Goal: Task Accomplishment & Management: Manage account settings

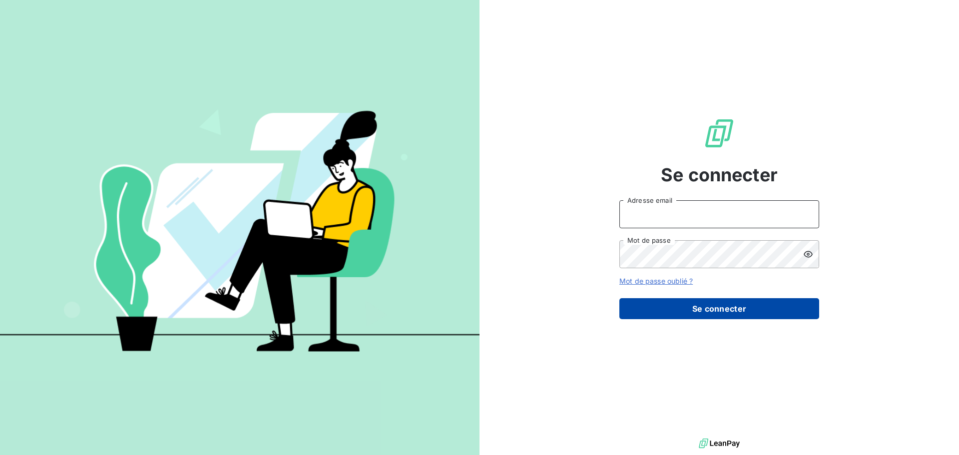
type input "[PERSON_NAME][EMAIL_ADDRESS][PERSON_NAME][DOMAIN_NAME]"
click at [696, 311] on button "Se connecter" at bounding box center [720, 308] width 200 height 21
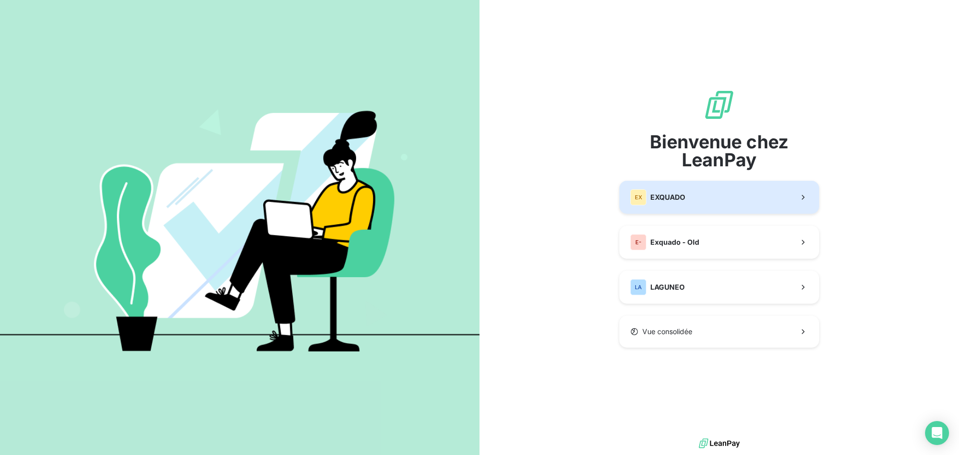
click at [681, 198] on span "EXQUADO" at bounding box center [667, 197] width 35 height 10
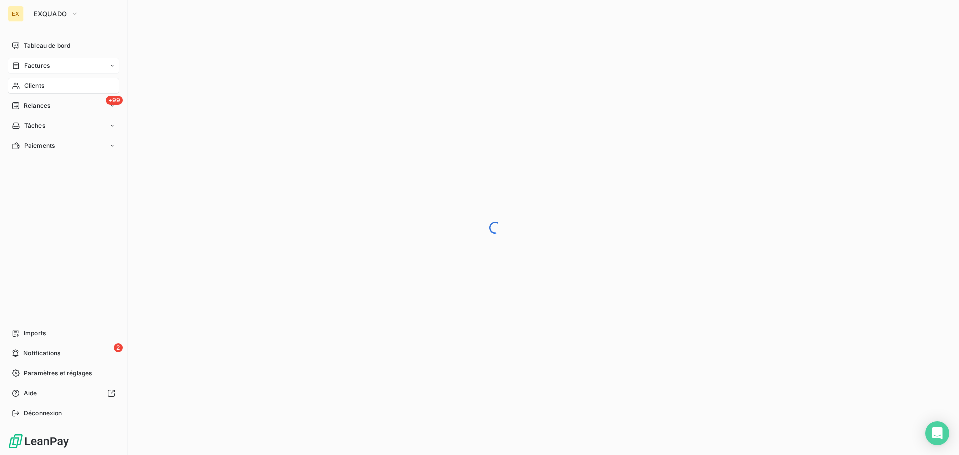
click at [38, 62] on span "Factures" at bounding box center [36, 65] width 25 height 9
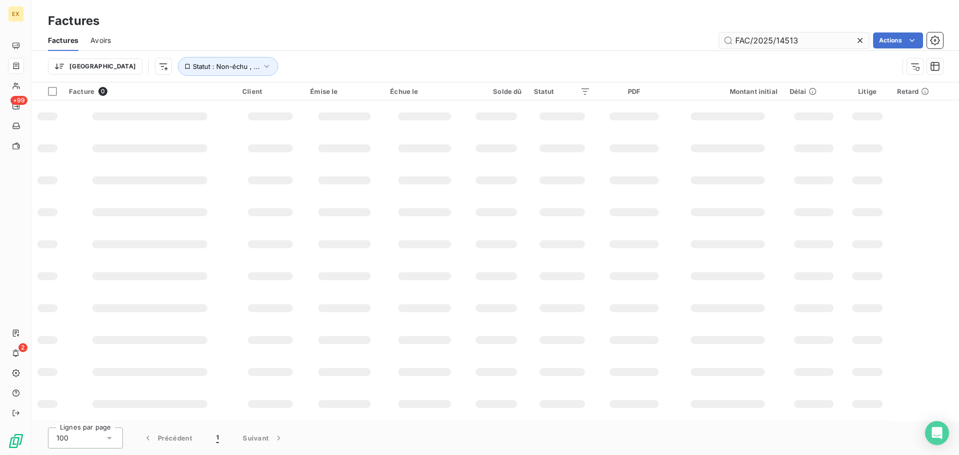
type input "FAC/2025/14513"
click at [806, 36] on input "FAC/2025/14513" at bounding box center [794, 40] width 150 height 16
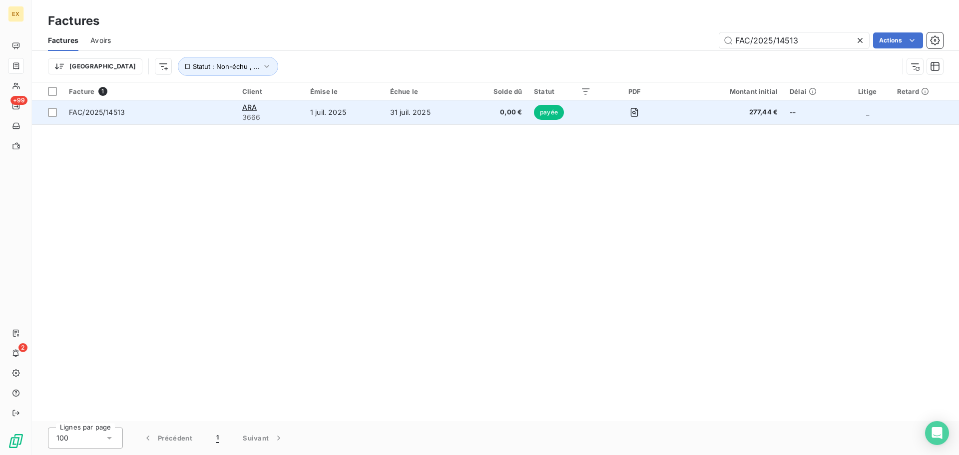
click at [209, 106] on td "FAC/2025/14513" at bounding box center [149, 112] width 173 height 24
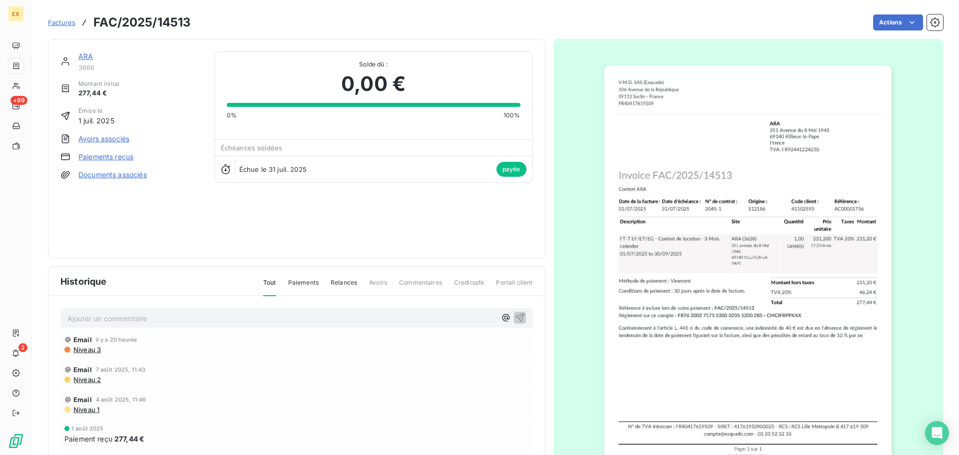
click at [84, 53] on link "ARA" at bounding box center [85, 56] width 14 height 8
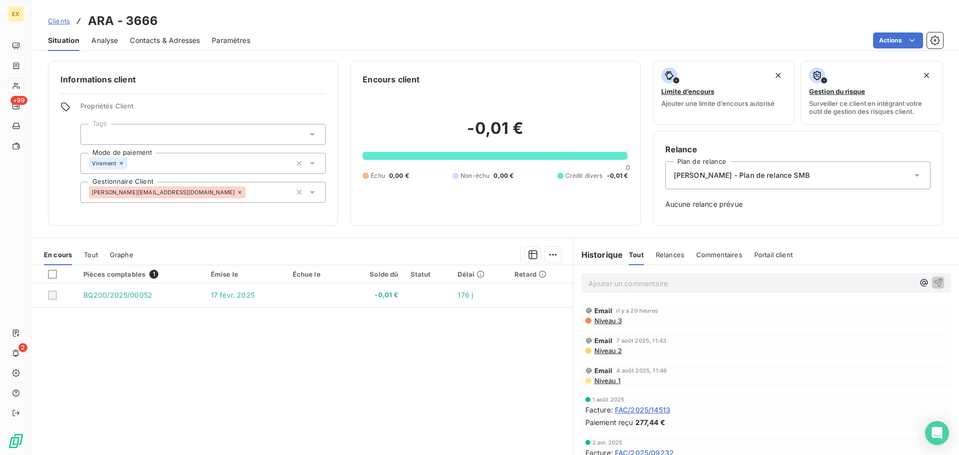
click at [609, 320] on span "Niveau 3" at bounding box center [608, 321] width 28 height 8
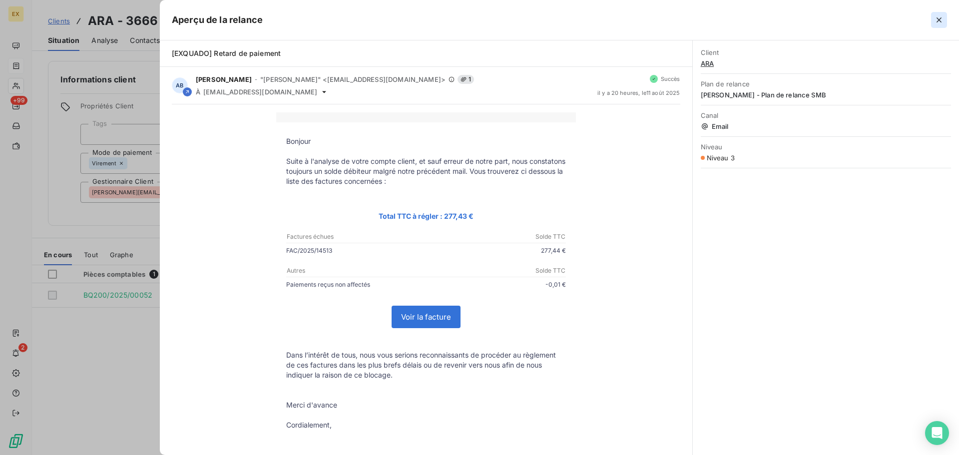
click at [942, 15] on icon "button" at bounding box center [939, 20] width 10 height 10
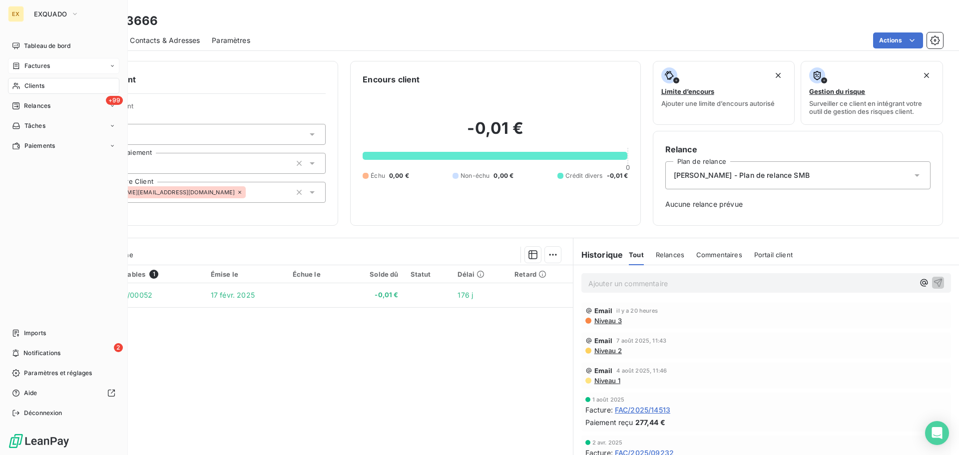
click at [29, 63] on span "Factures" at bounding box center [36, 65] width 25 height 9
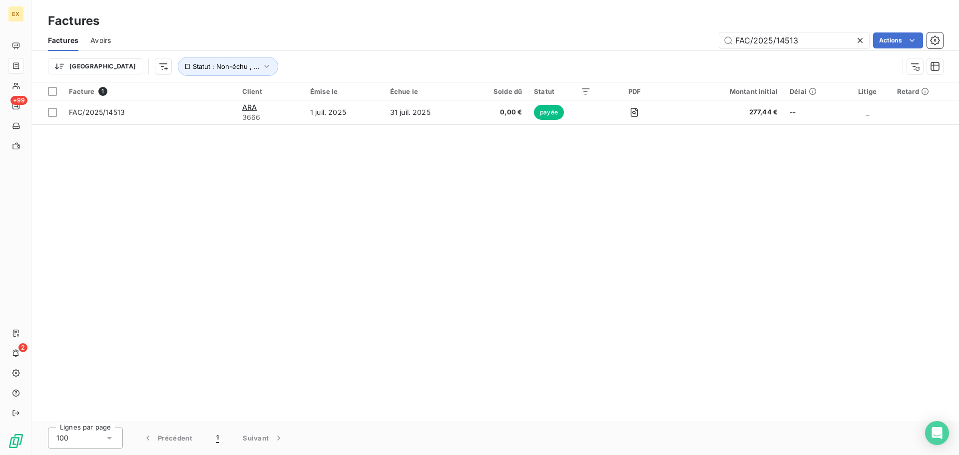
drag, startPoint x: 807, startPoint y: 38, endPoint x: 614, endPoint y: 37, distance: 193.4
click at [615, 37] on div "FAC/2025/14513 Actions" at bounding box center [533, 40] width 820 height 16
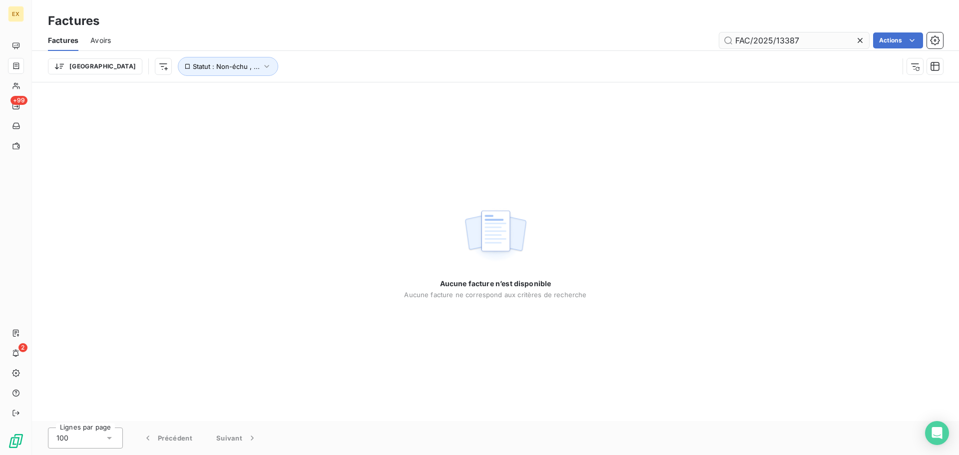
click at [734, 35] on input "FAC/2025/13387" at bounding box center [794, 40] width 150 height 16
click at [738, 34] on input "FAC/2025/13387" at bounding box center [794, 40] width 150 height 16
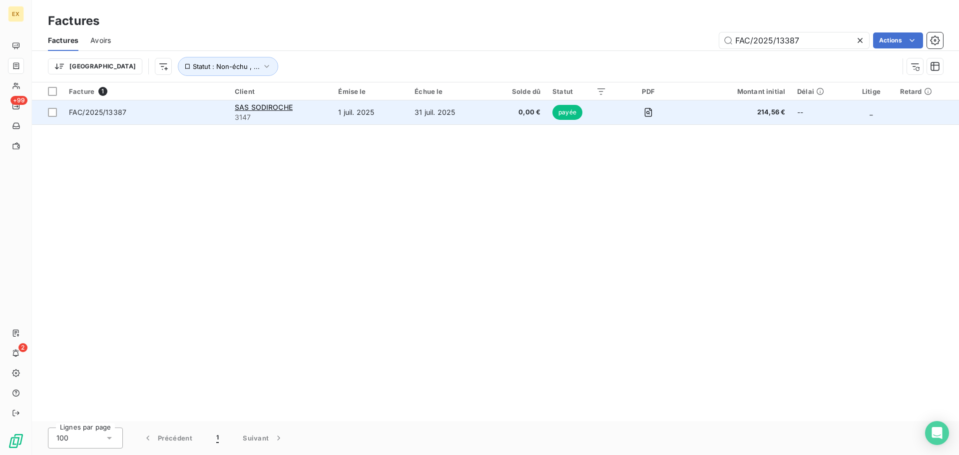
type input "FAC/2025/13387"
click at [202, 112] on span "FAC/2025/13387" at bounding box center [146, 112] width 154 height 10
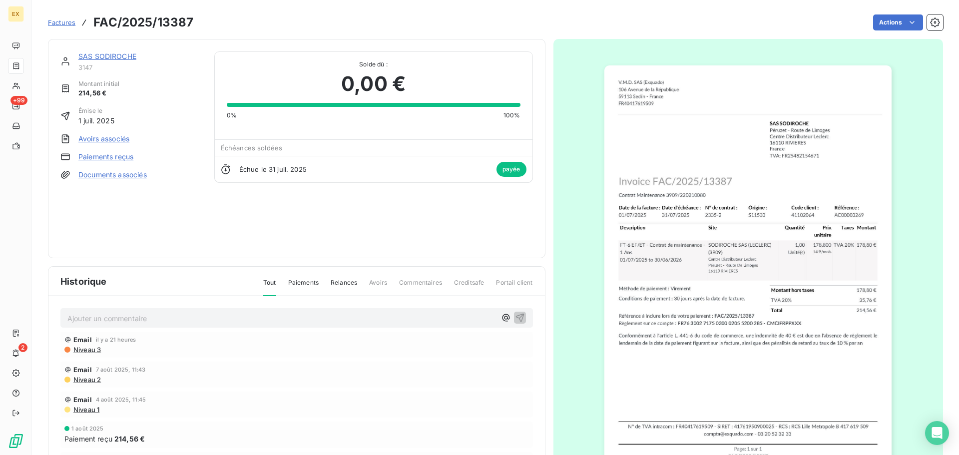
click at [65, 21] on span "Factures" at bounding box center [61, 22] width 27 height 8
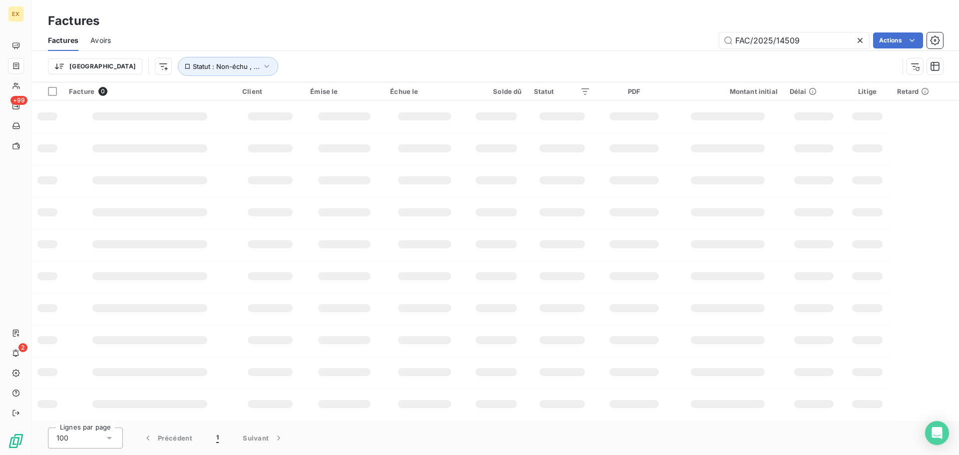
type input "FAC/2025/14509"
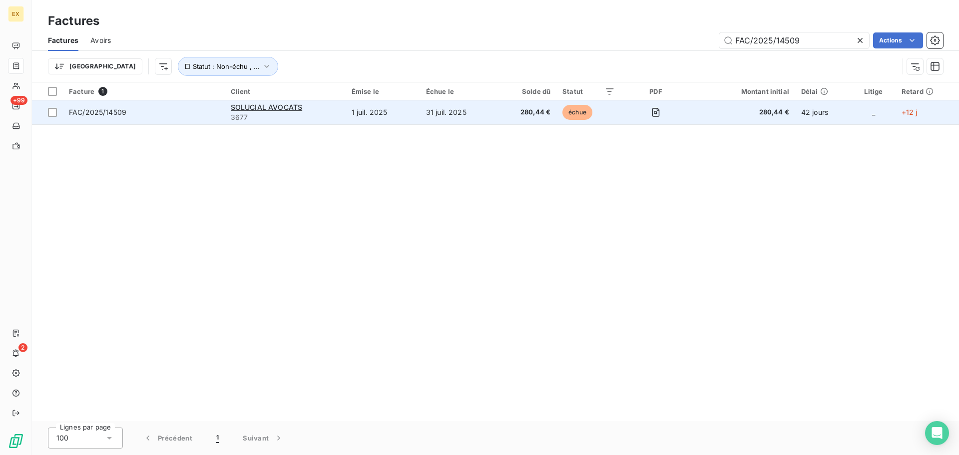
click at [146, 113] on span "FAC/2025/14509" at bounding box center [144, 112] width 150 height 10
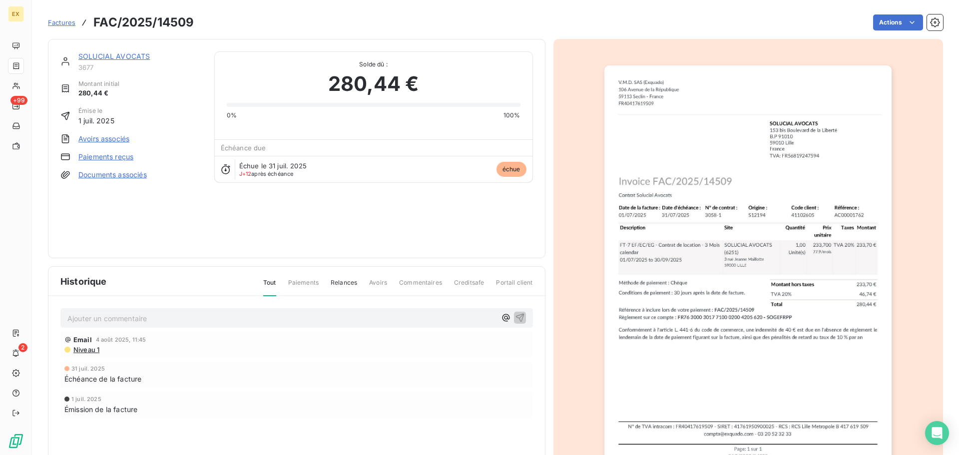
click at [110, 155] on link "Paiements reçus" at bounding box center [105, 157] width 55 height 10
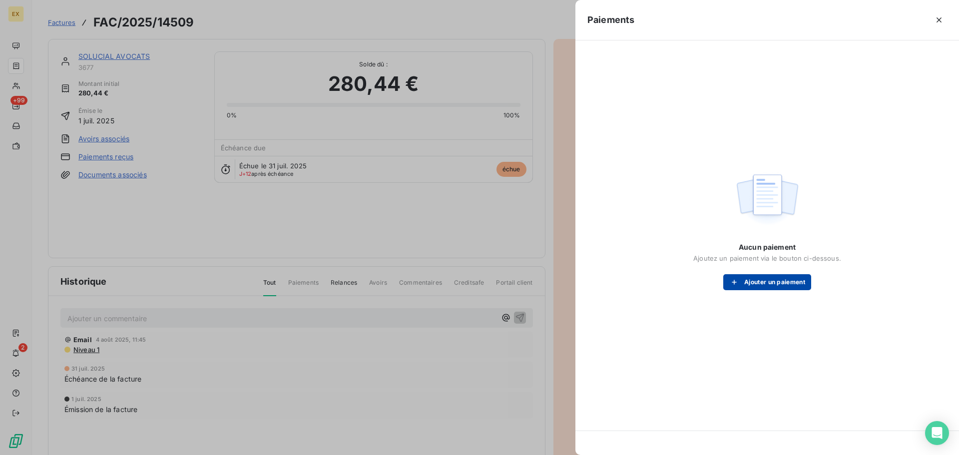
click at [772, 279] on button "Ajouter un paiement" at bounding box center [767, 282] width 88 height 16
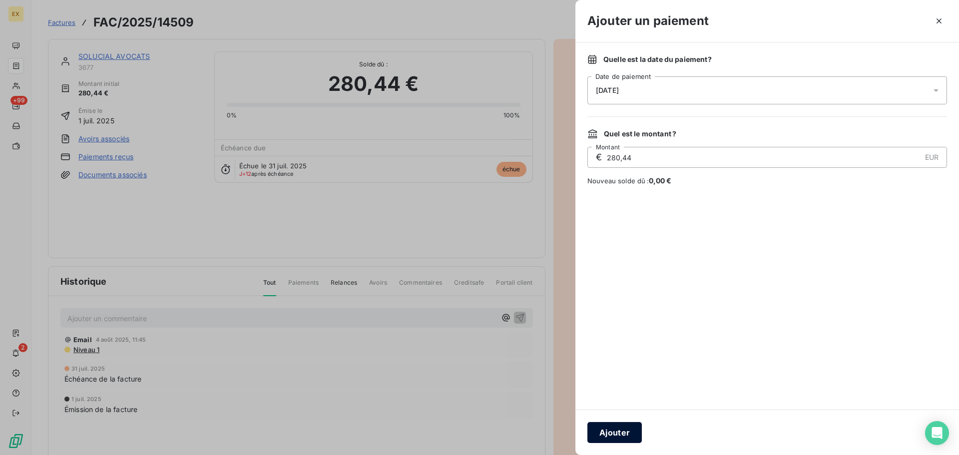
click at [623, 430] on button "Ajouter" at bounding box center [615, 432] width 54 height 21
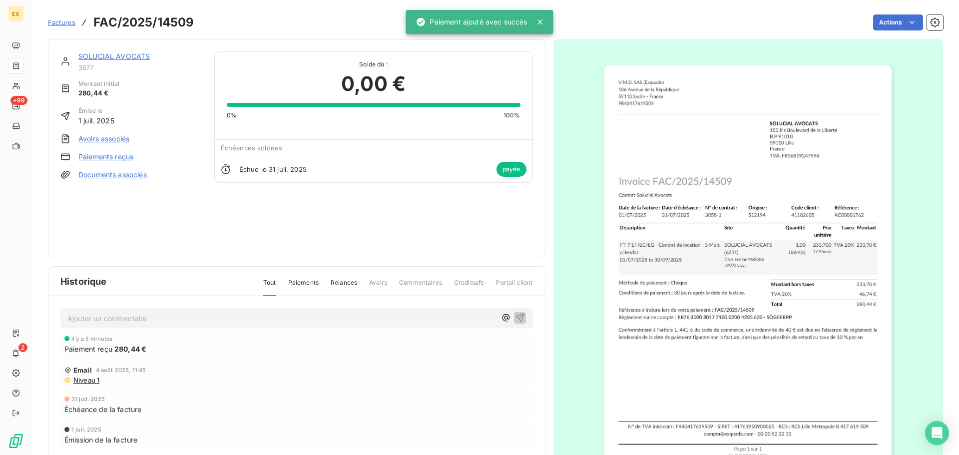
click at [66, 22] on span "Factures" at bounding box center [61, 22] width 27 height 8
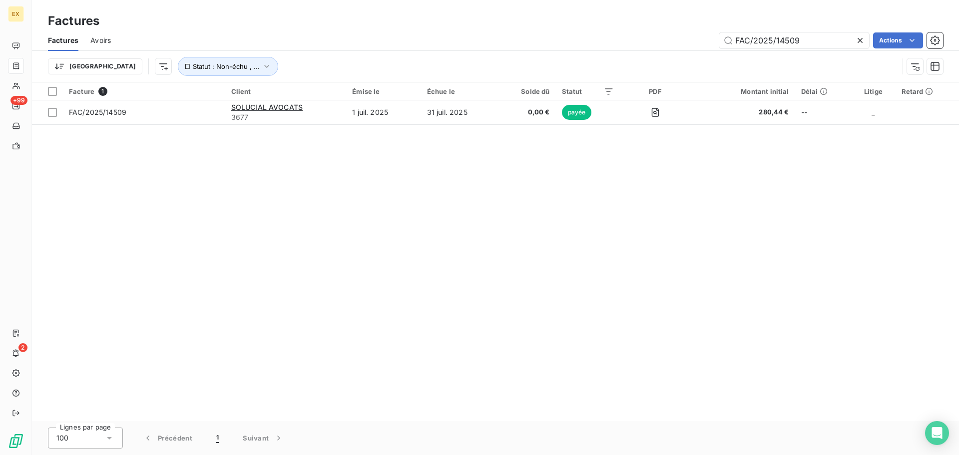
drag, startPoint x: 804, startPoint y: 43, endPoint x: 593, endPoint y: 50, distance: 211.0
click at [608, 48] on div "FAC/2025/14509 Actions" at bounding box center [533, 40] width 820 height 16
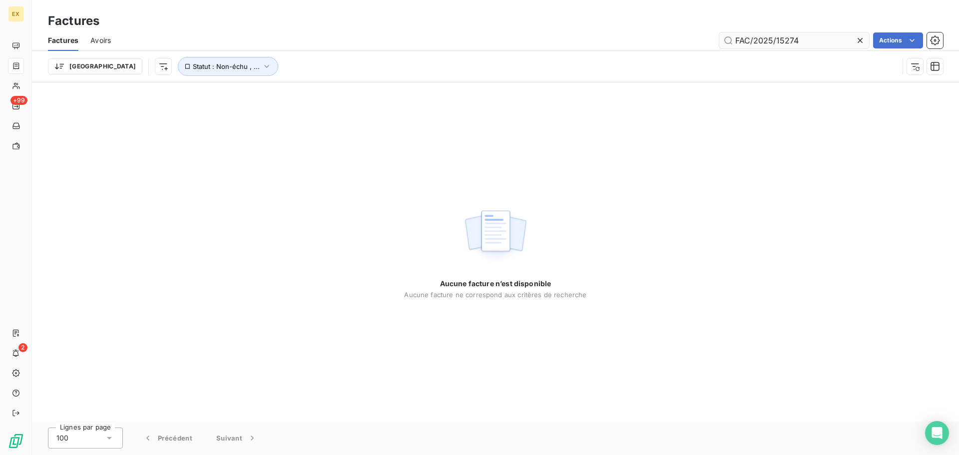
click at [734, 34] on input "FAC/2025/15274" at bounding box center [794, 40] width 150 height 16
click at [737, 35] on input "FAC/2025/15274" at bounding box center [794, 40] width 150 height 16
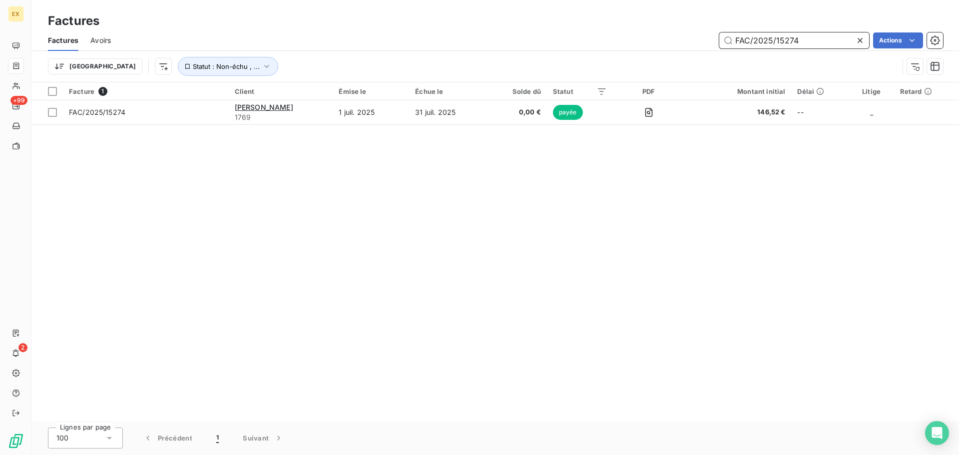
click at [819, 40] on input "FAC/2025/15274" at bounding box center [794, 40] width 150 height 16
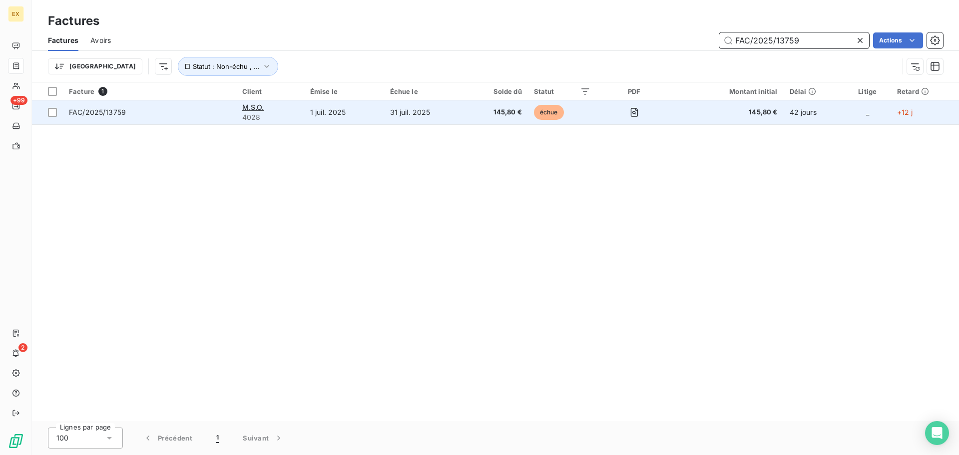
type input "FAC/2025/13759"
click at [171, 108] on span "FAC/2025/13759" at bounding box center [149, 112] width 161 height 10
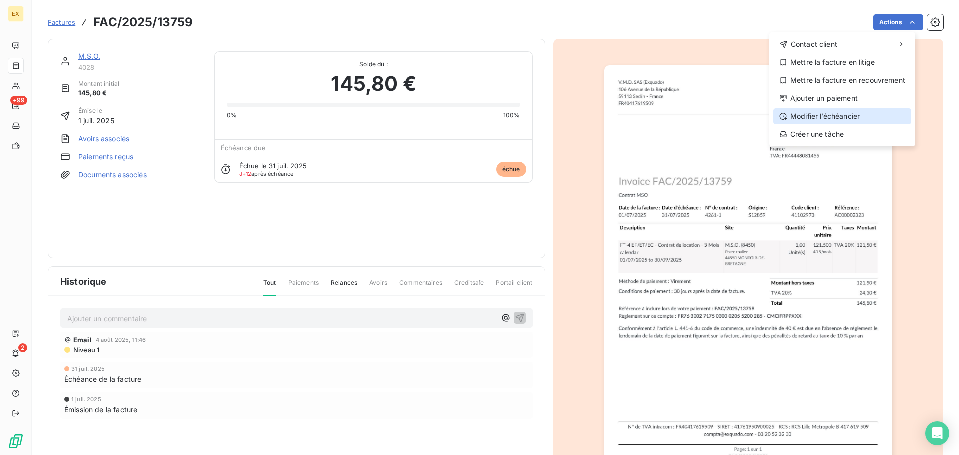
click at [864, 115] on div "Modifier l’échéancier" at bounding box center [842, 116] width 138 height 16
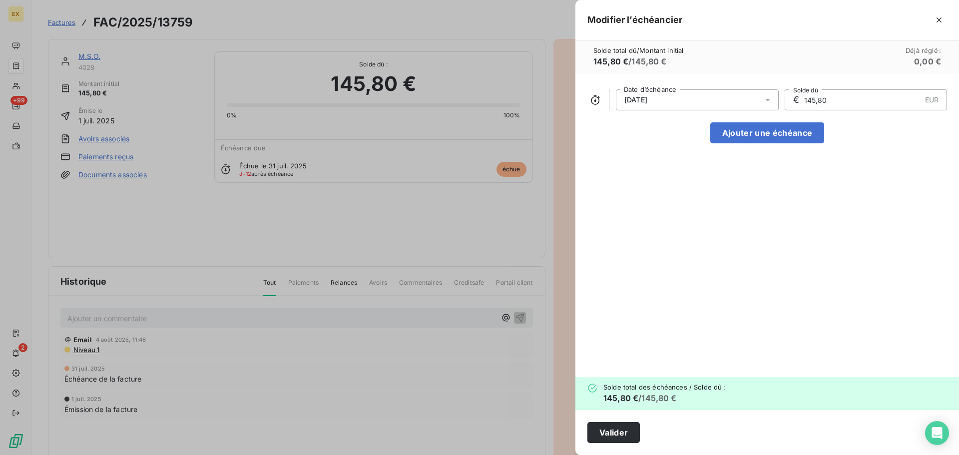
click at [772, 97] on icon at bounding box center [768, 100] width 10 height 10
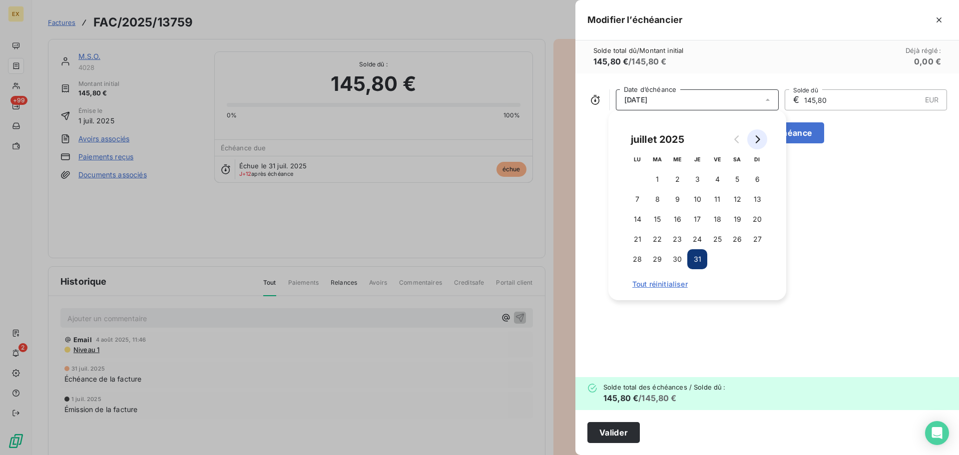
click at [764, 136] on button "Go to next month" at bounding box center [757, 139] width 20 height 20
click at [758, 253] on button "31" at bounding box center [757, 259] width 20 height 20
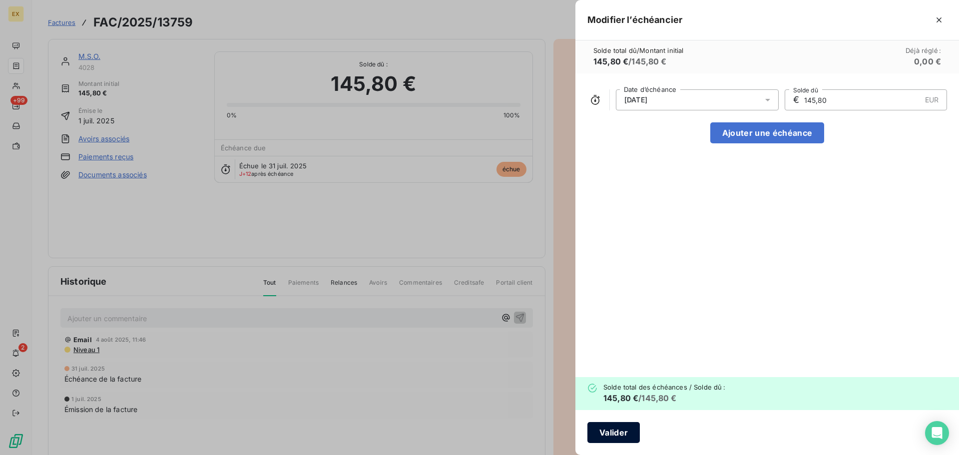
click at [610, 429] on button "Valider" at bounding box center [614, 432] width 52 height 21
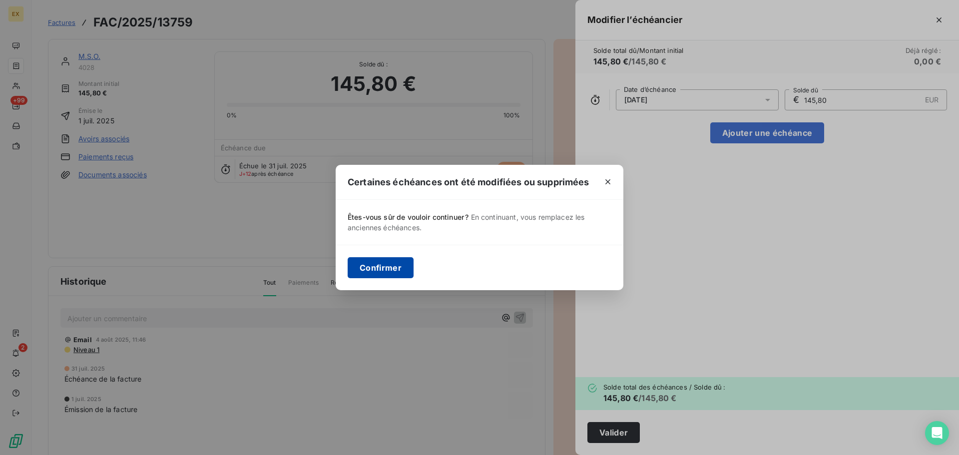
drag, startPoint x: 384, startPoint y: 270, endPoint x: 412, endPoint y: 267, distance: 27.7
click at [386, 269] on button "Confirmer" at bounding box center [381, 267] width 66 height 21
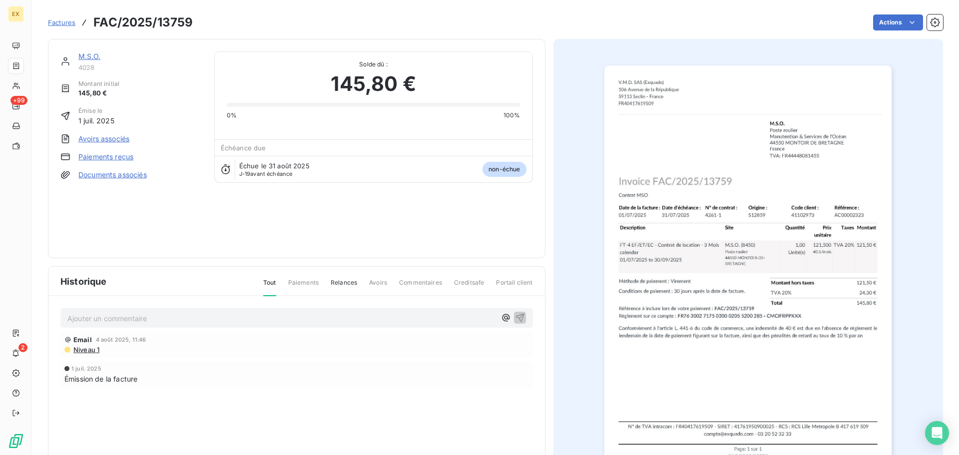
click at [53, 19] on span "Factures" at bounding box center [61, 22] width 27 height 8
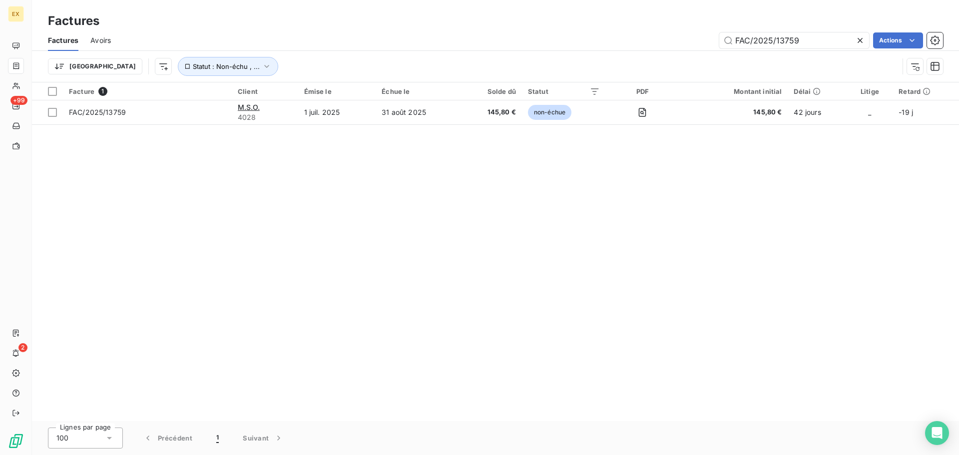
drag, startPoint x: 803, startPoint y: 42, endPoint x: 626, endPoint y: 71, distance: 180.1
click at [641, 60] on div "Factures Avoirs FAC/2025/13759 Actions Trier Statut : Non-échu , ..." at bounding box center [495, 56] width 927 height 52
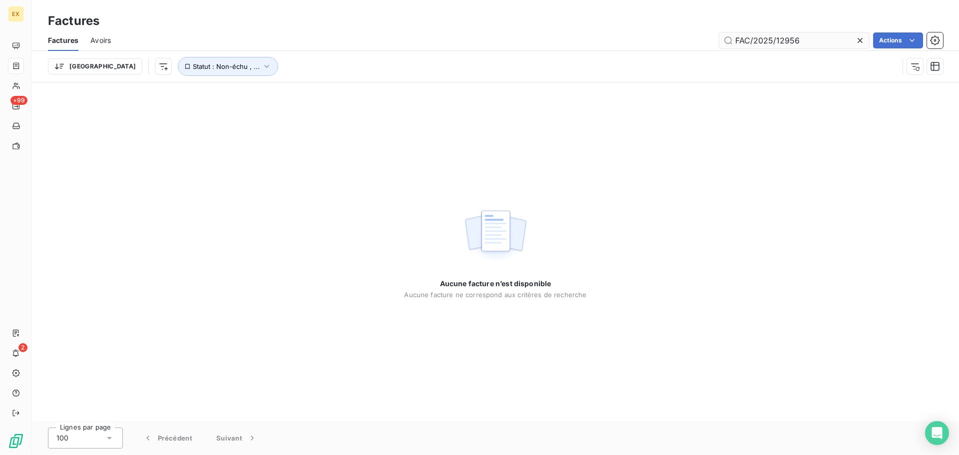
click at [738, 36] on input "FAC/2025/12956" at bounding box center [794, 40] width 150 height 16
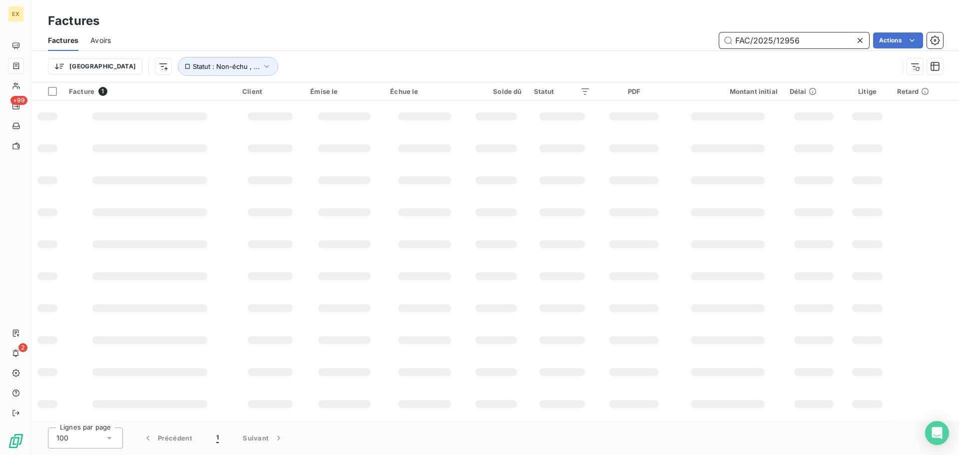
click at [801, 42] on input "FAC/2025/12956" at bounding box center [794, 40] width 150 height 16
type input "FAC/2025/14140"
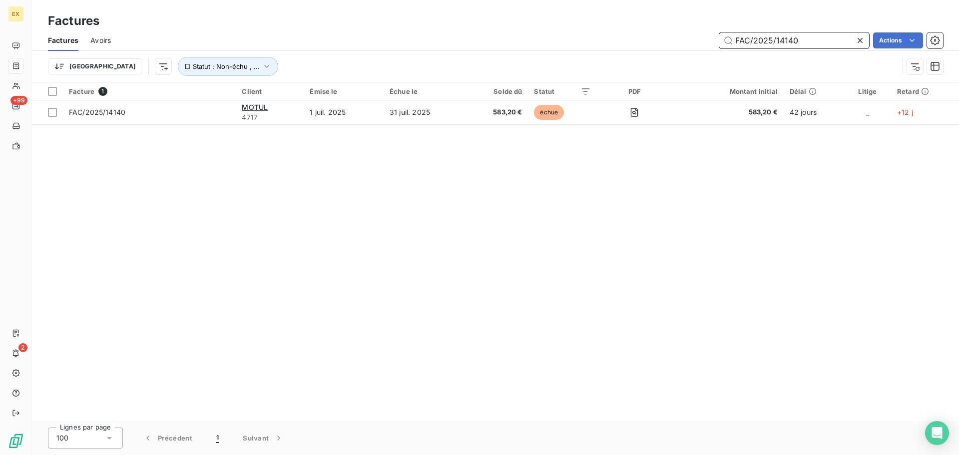
click at [810, 38] on input "FAC/2025/14140" at bounding box center [794, 40] width 150 height 16
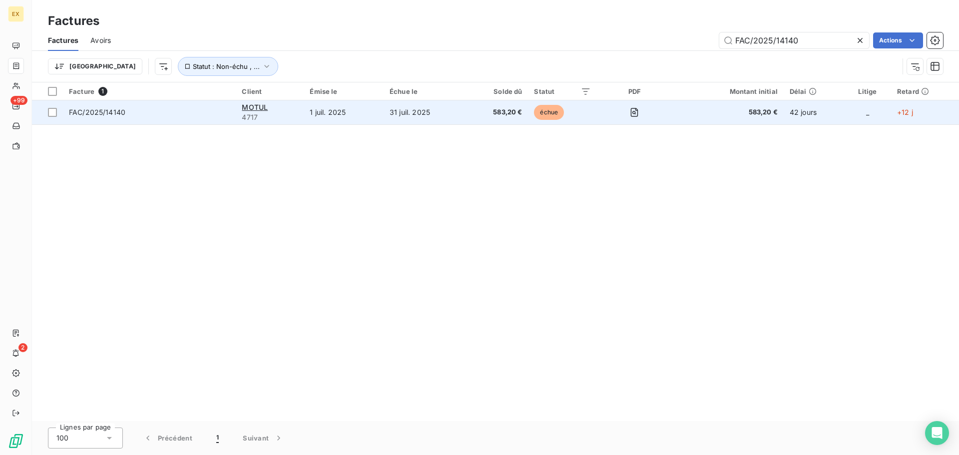
click at [209, 111] on span "FAC/2025/14140" at bounding box center [149, 112] width 161 height 10
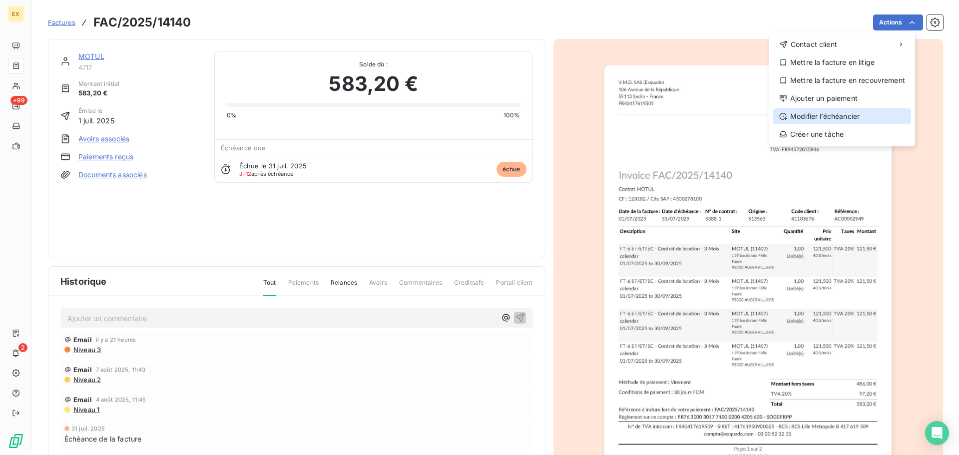
click at [839, 115] on div "Modifier l’échéancier" at bounding box center [842, 116] width 138 height 16
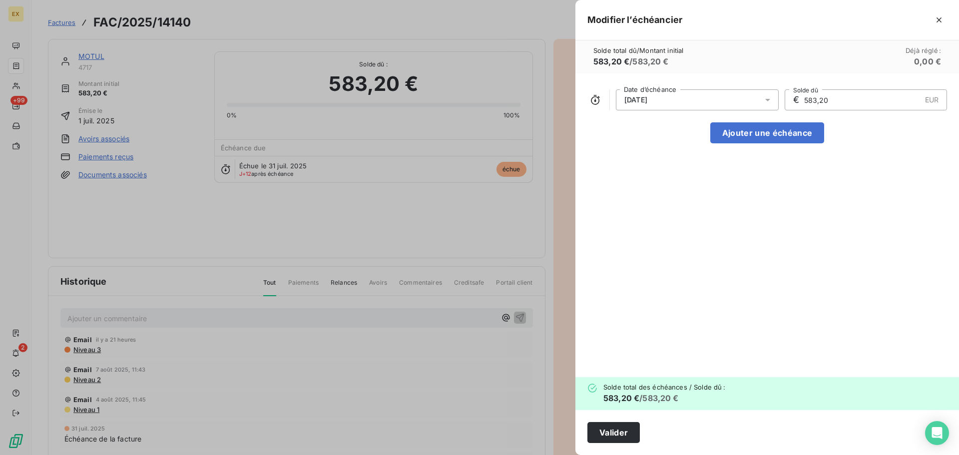
click at [688, 94] on div "31/07/2025" at bounding box center [697, 99] width 163 height 21
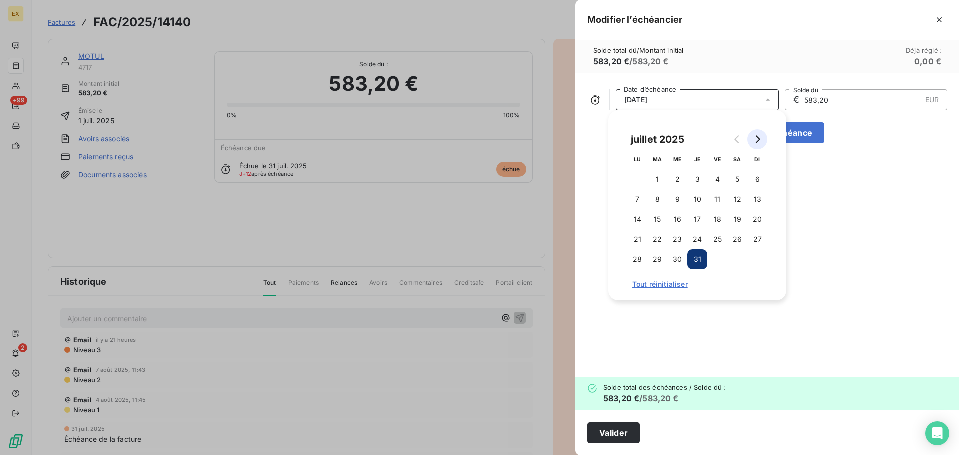
click at [762, 133] on button "Go to next month" at bounding box center [757, 139] width 20 height 20
click at [696, 235] on button "21" at bounding box center [697, 239] width 20 height 20
click at [617, 436] on button "Valider" at bounding box center [614, 432] width 52 height 21
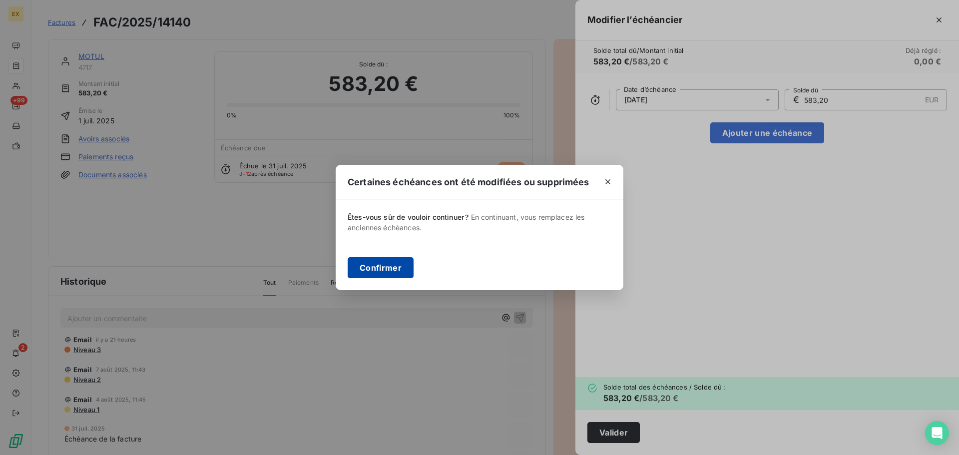
drag, startPoint x: 383, startPoint y: 268, endPoint x: 470, endPoint y: 272, distance: 87.5
click at [383, 267] on button "Confirmer" at bounding box center [381, 267] width 66 height 21
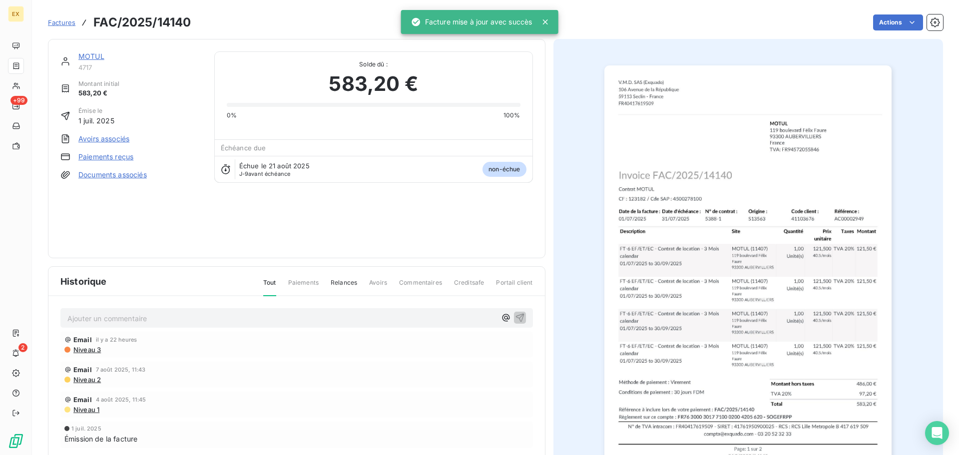
click at [57, 21] on span "Factures" at bounding box center [61, 22] width 27 height 8
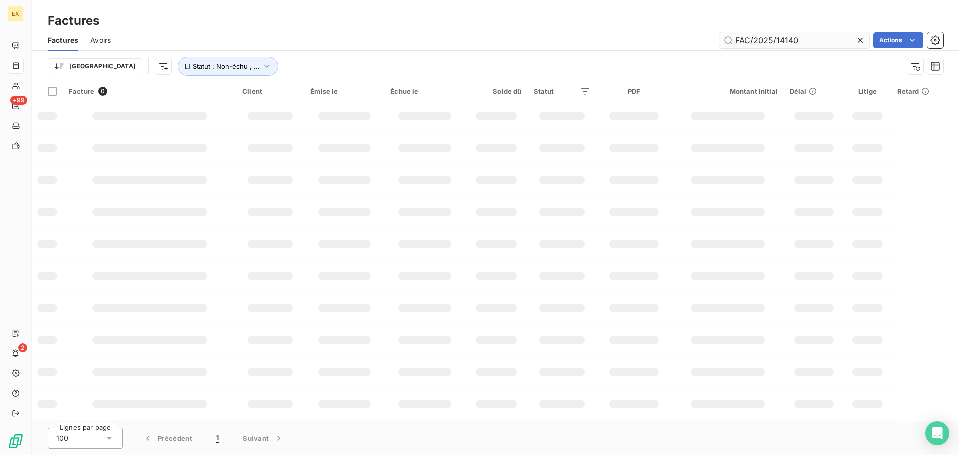
click at [813, 41] on input "FAC/2025/14140" at bounding box center [794, 40] width 150 height 16
drag, startPoint x: 774, startPoint y: 39, endPoint x: 530, endPoint y: 58, distance: 245.0
click at [543, 58] on div "Factures Avoirs FAC/2025/13855 Actions Trier Statut : Non-échu , ..." at bounding box center [495, 56] width 927 height 52
paste input "FAC/2025/11297"
click at [737, 35] on input "FAC/2025/11297" at bounding box center [794, 40] width 150 height 16
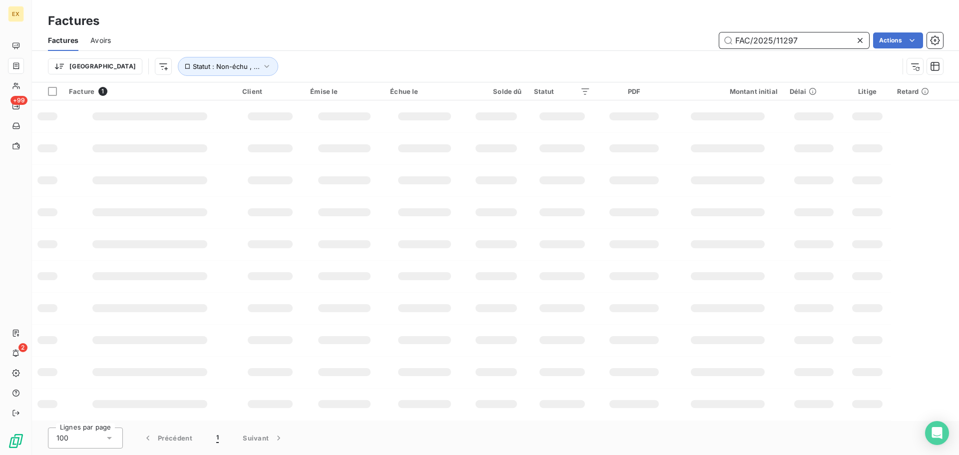
type input "FAC/2025/11297"
